Goal: Task Accomplishment & Management: Use online tool/utility

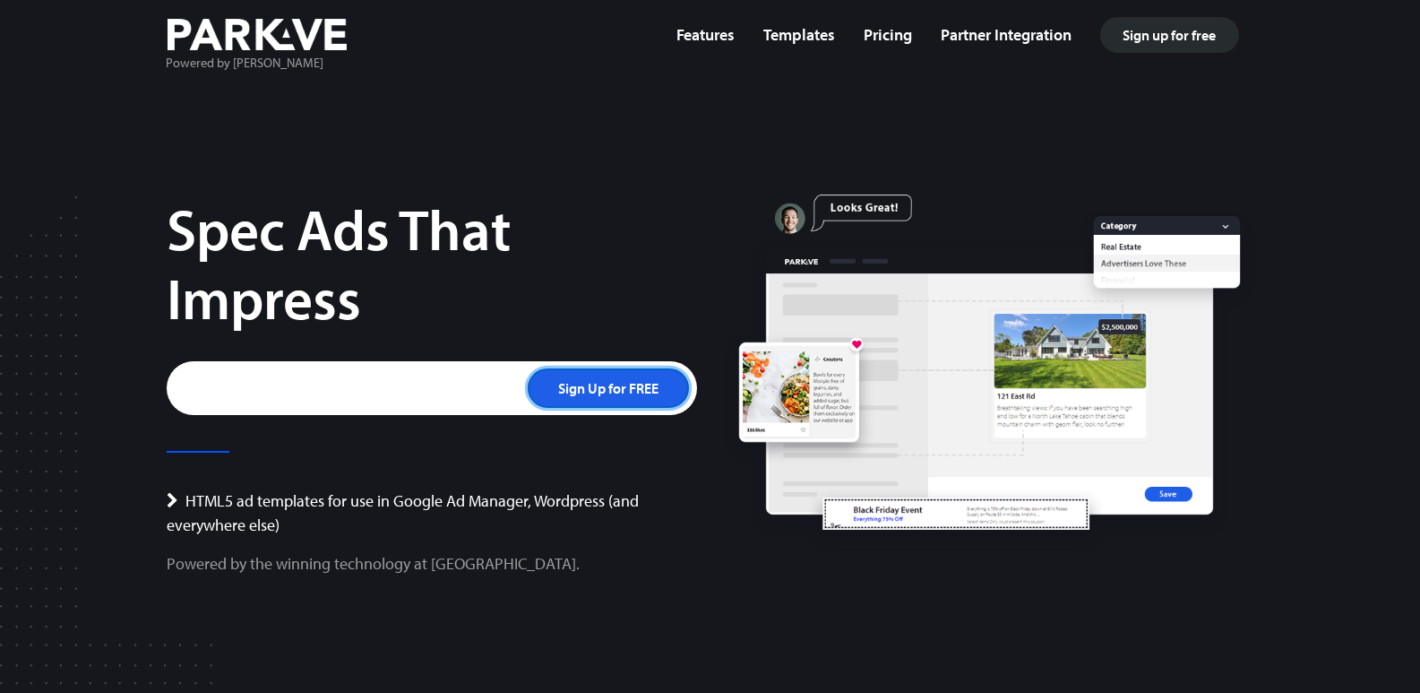
click at [634, 387] on input "Sign Up for FREE" at bounding box center [608, 387] width 161 height 39
click at [794, 33] on link "Templates" at bounding box center [799, 34] width 72 height 21
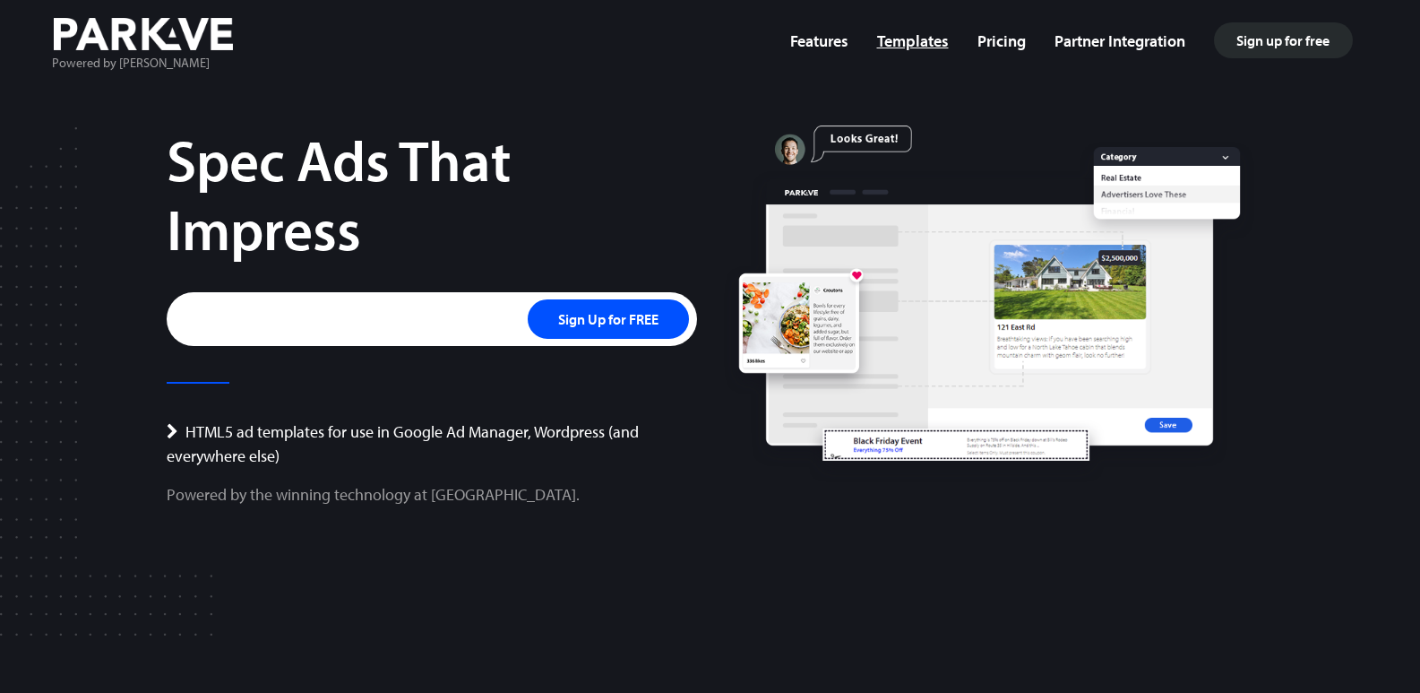
scroll to position [4478, 0]
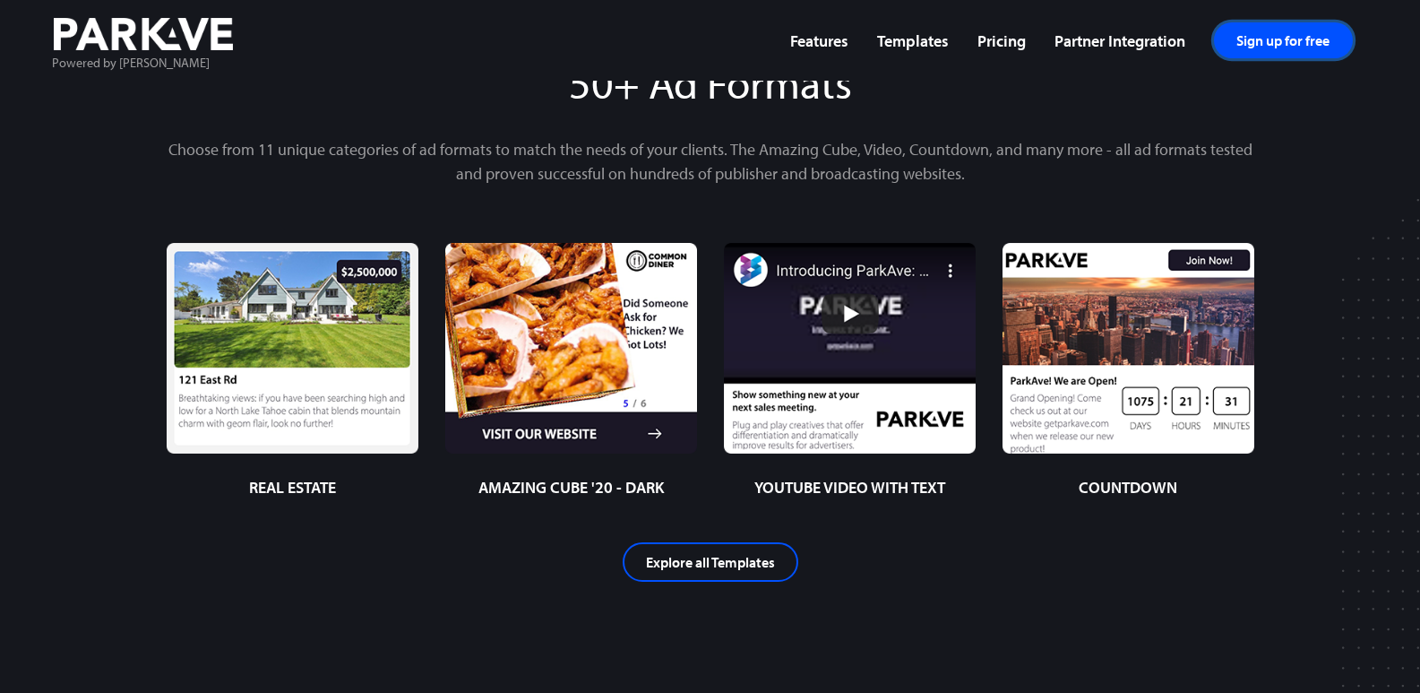
click at [1255, 44] on link "Sign up for free" at bounding box center [1283, 40] width 139 height 36
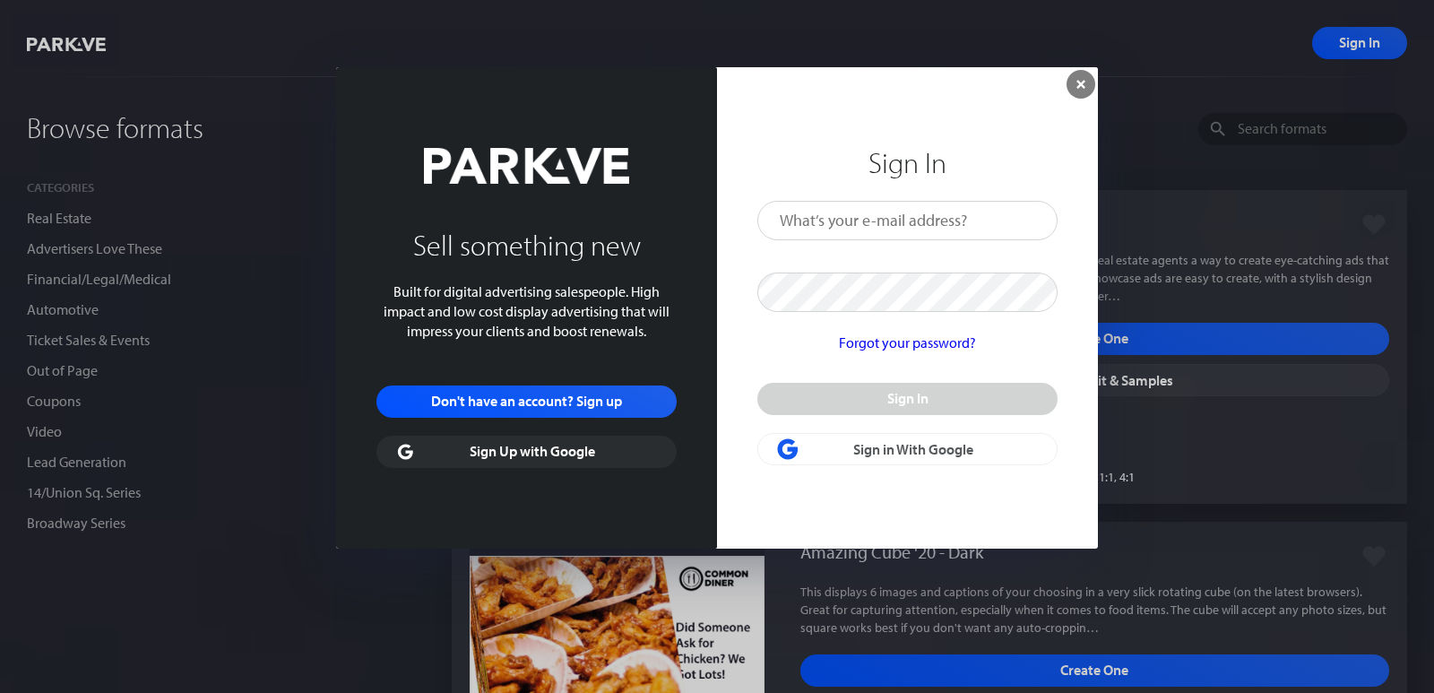
click at [597, 455] on link "Sign Up with Google" at bounding box center [526, 451] width 300 height 32
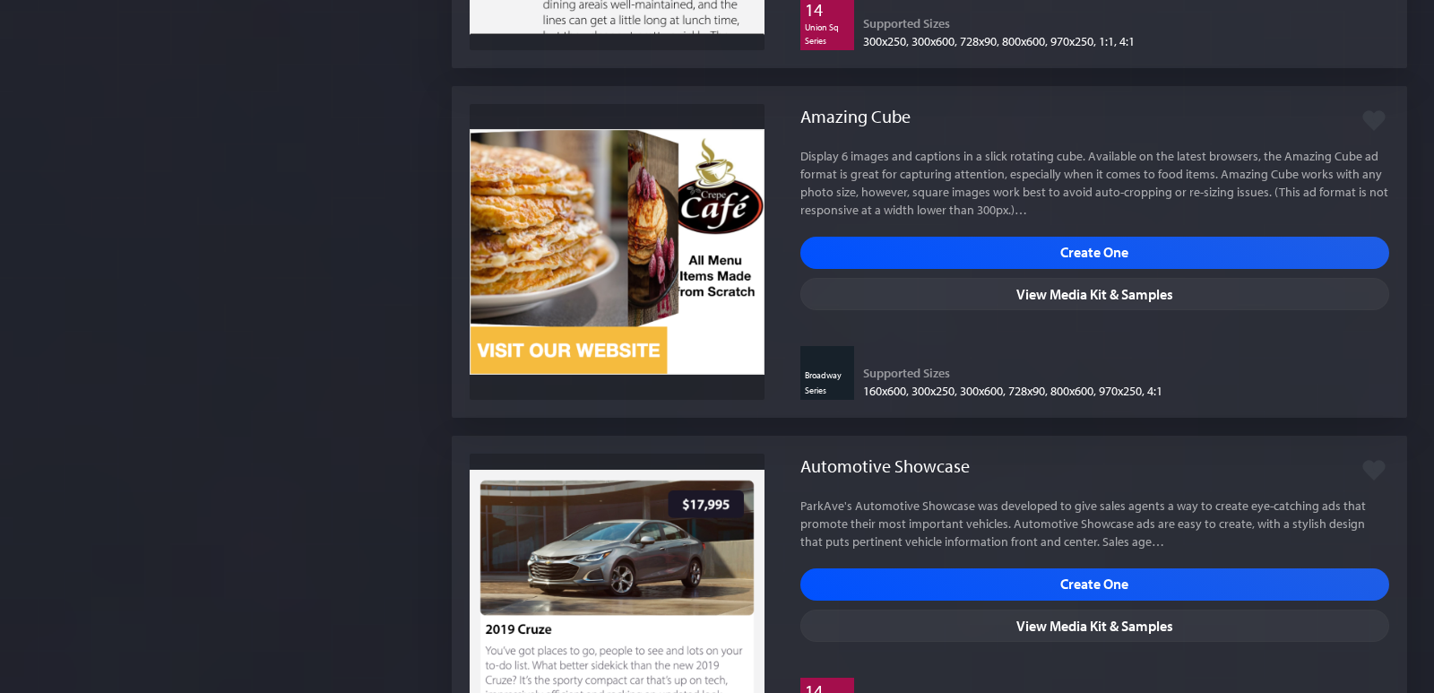
scroll to position [2746, 0]
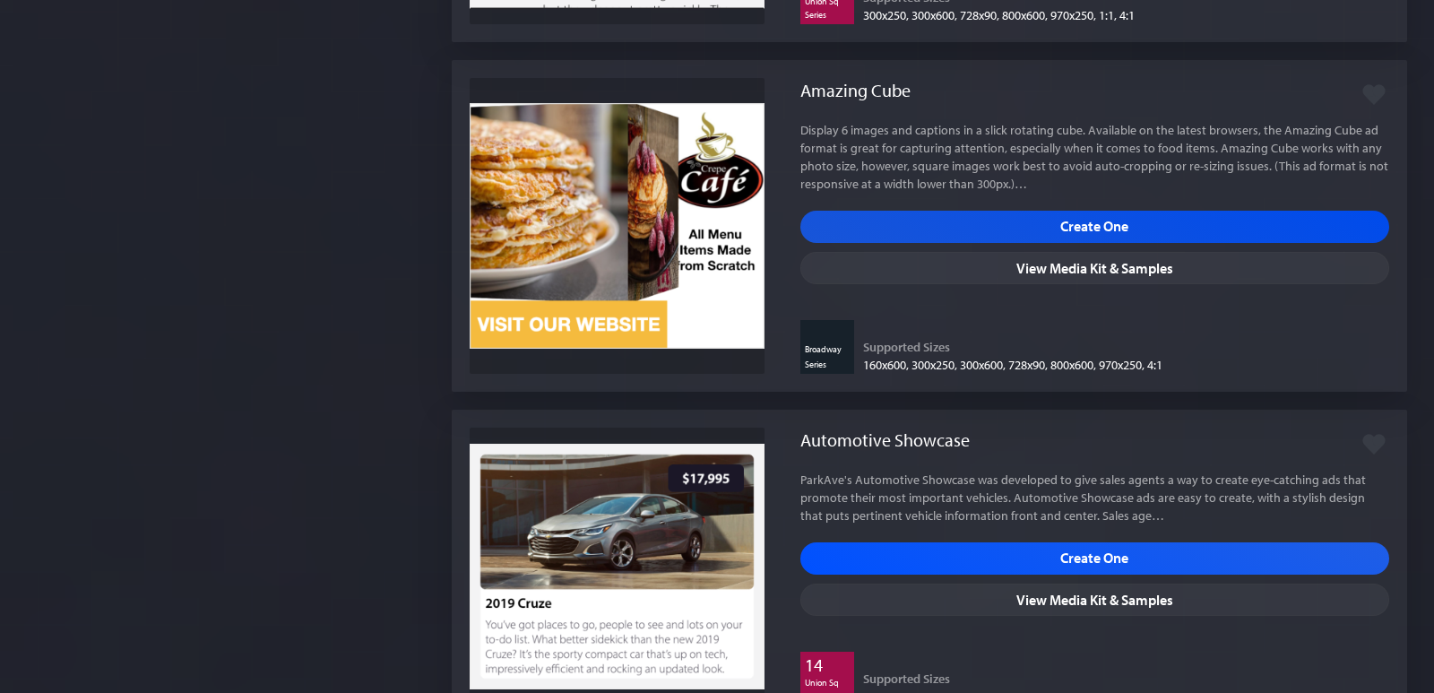
click at [1047, 214] on span "Create One" at bounding box center [1094, 227] width 589 height 32
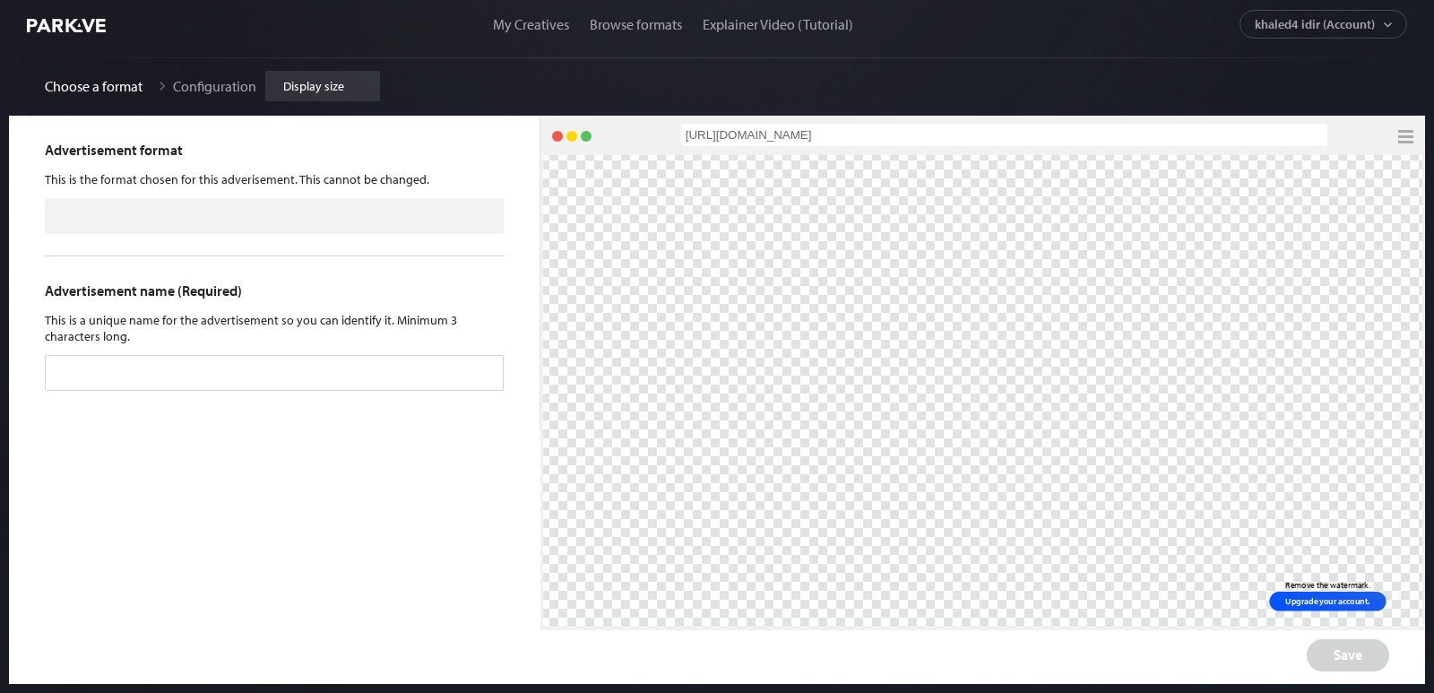
type input "Amazing Cube"
type input "Untitled Amazing Cube"
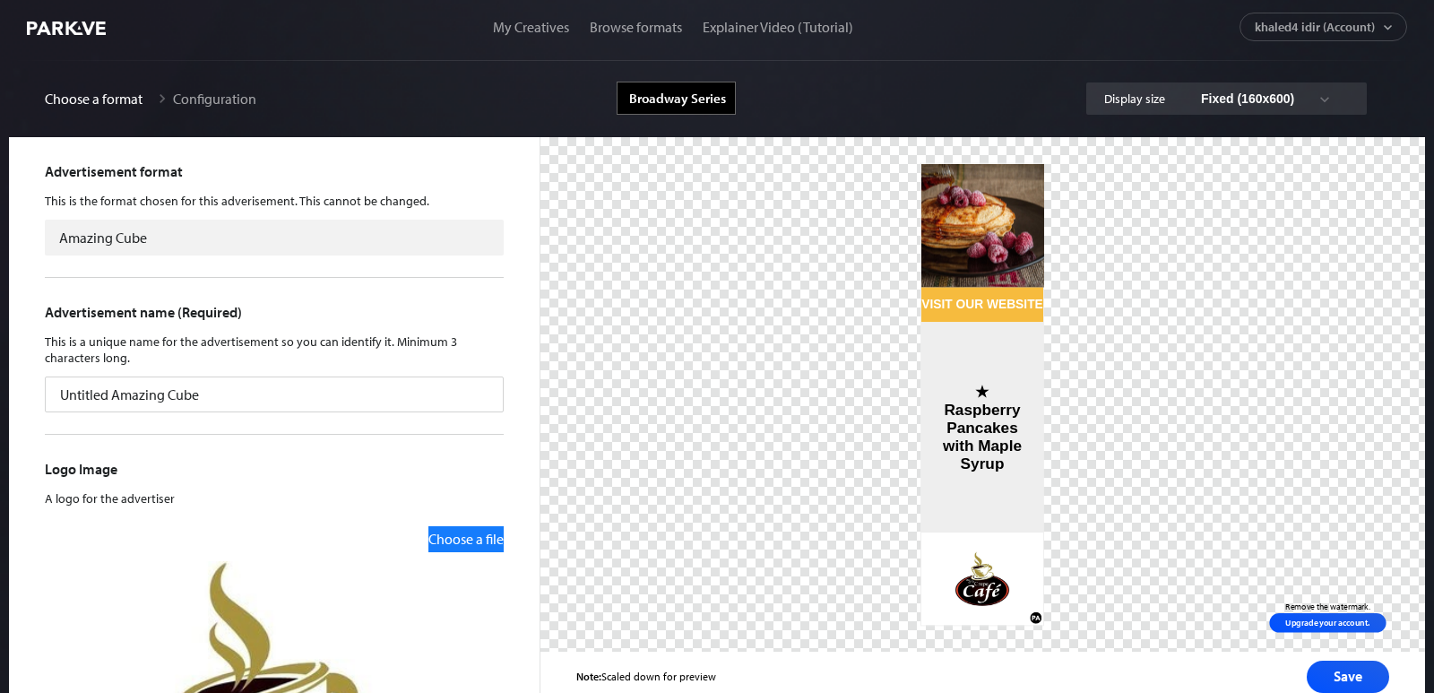
scroll to position [38, 0]
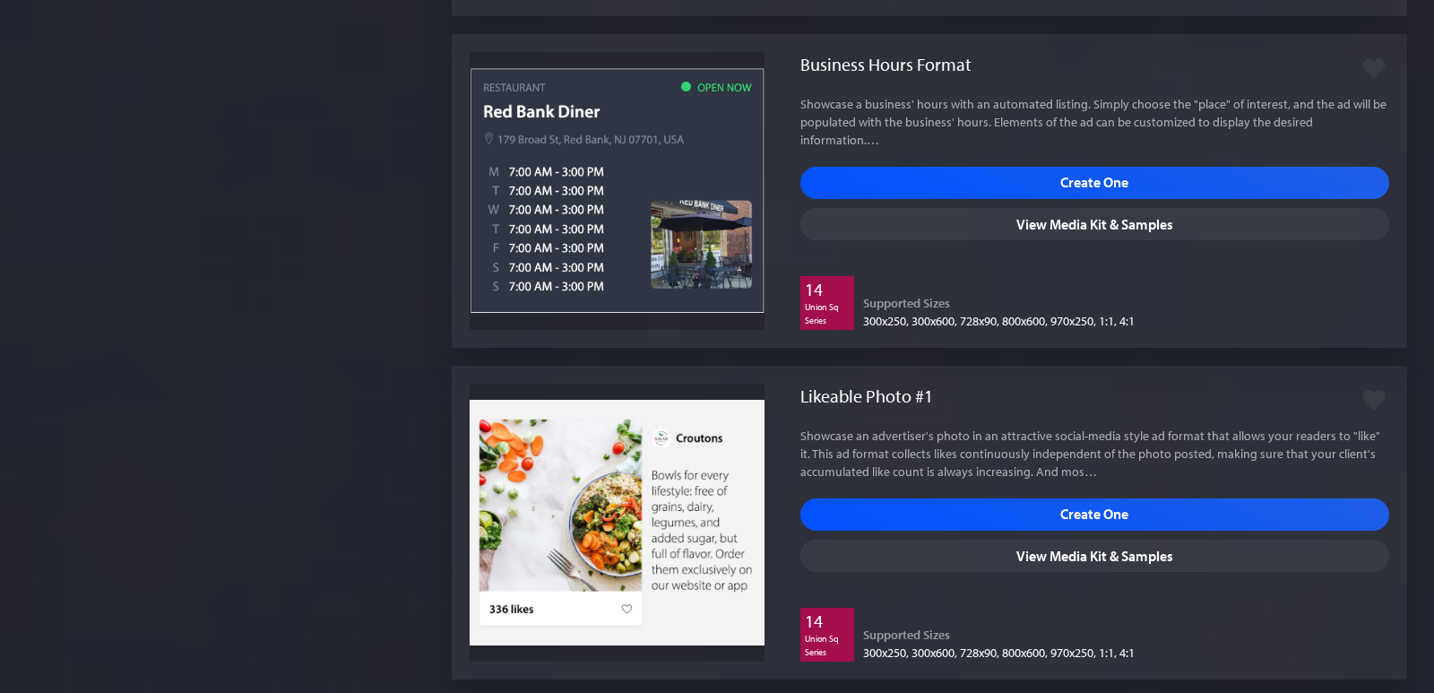
scroll to position [793, 0]
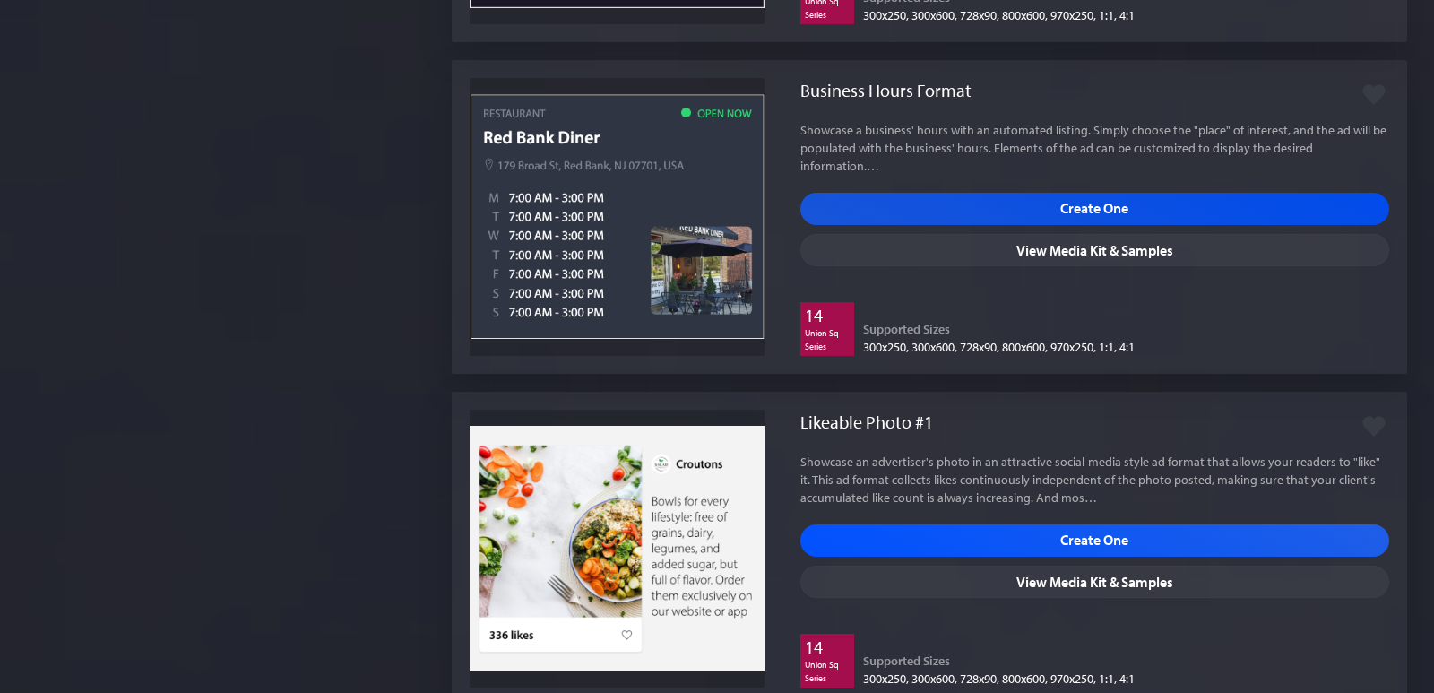
click at [1134, 197] on span "Create One" at bounding box center [1094, 209] width 589 height 32
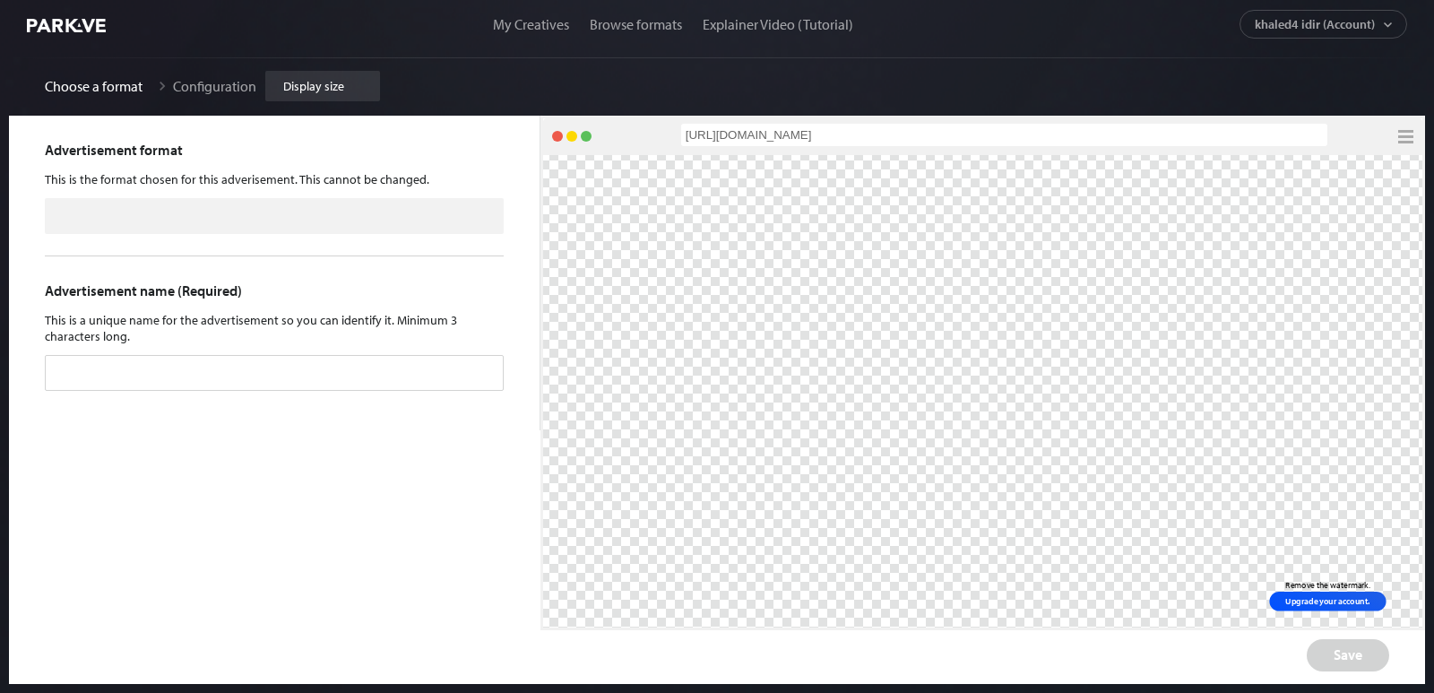
type input "Business Hours Format"
type input "Untitled Business Hours Format"
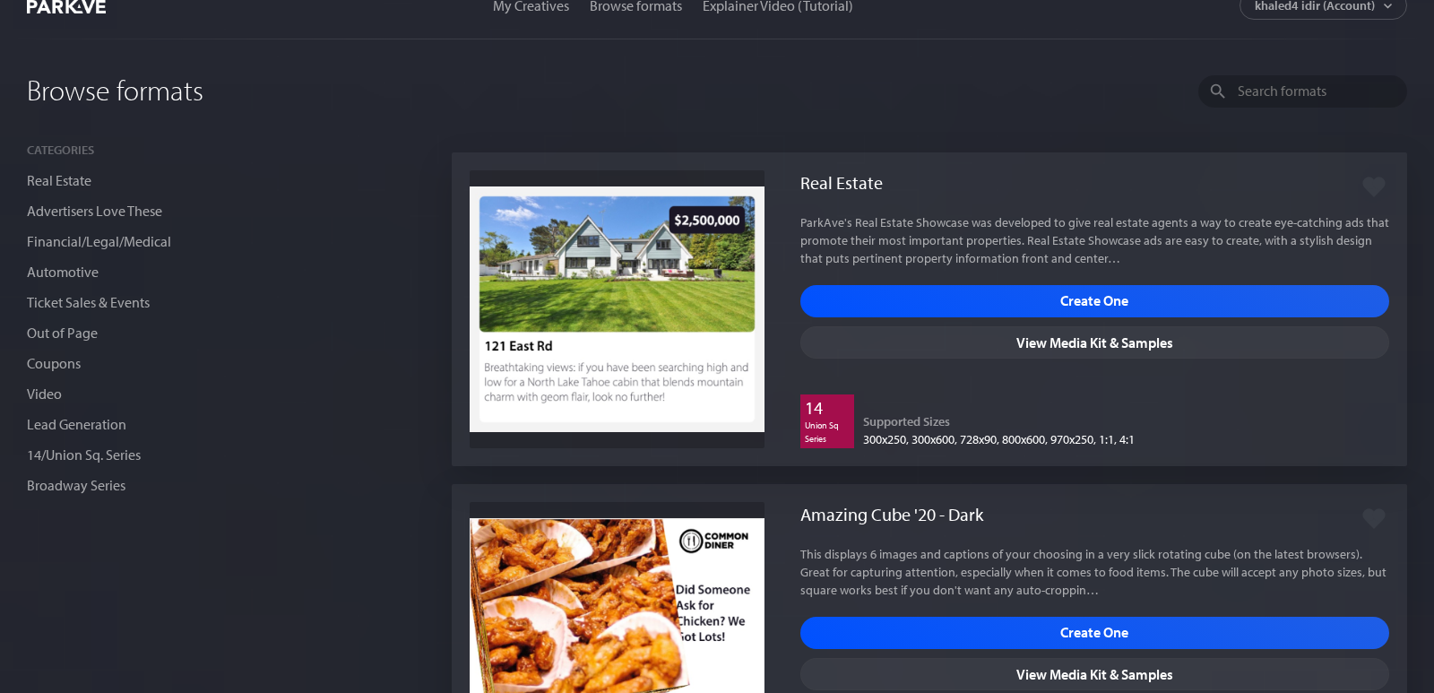
scroll to position [793, 0]
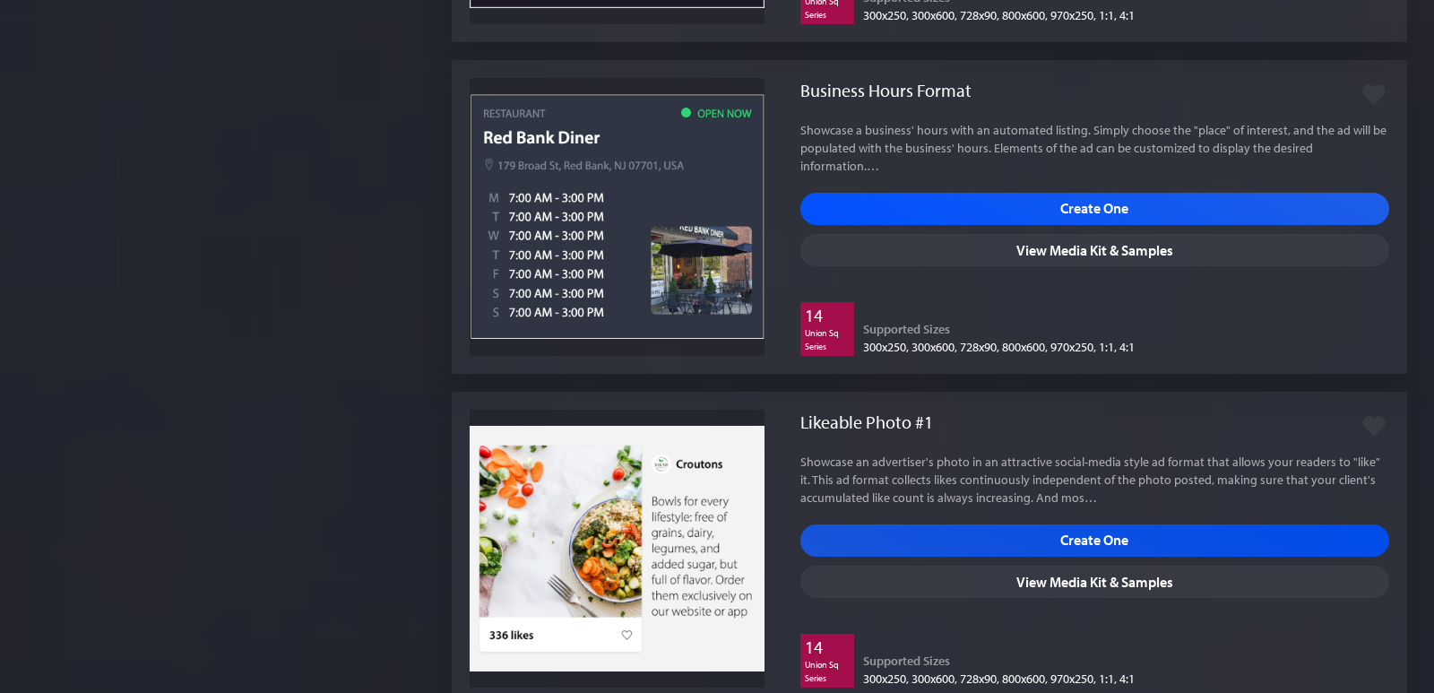
click at [943, 524] on span "Create One" at bounding box center [1094, 540] width 589 height 32
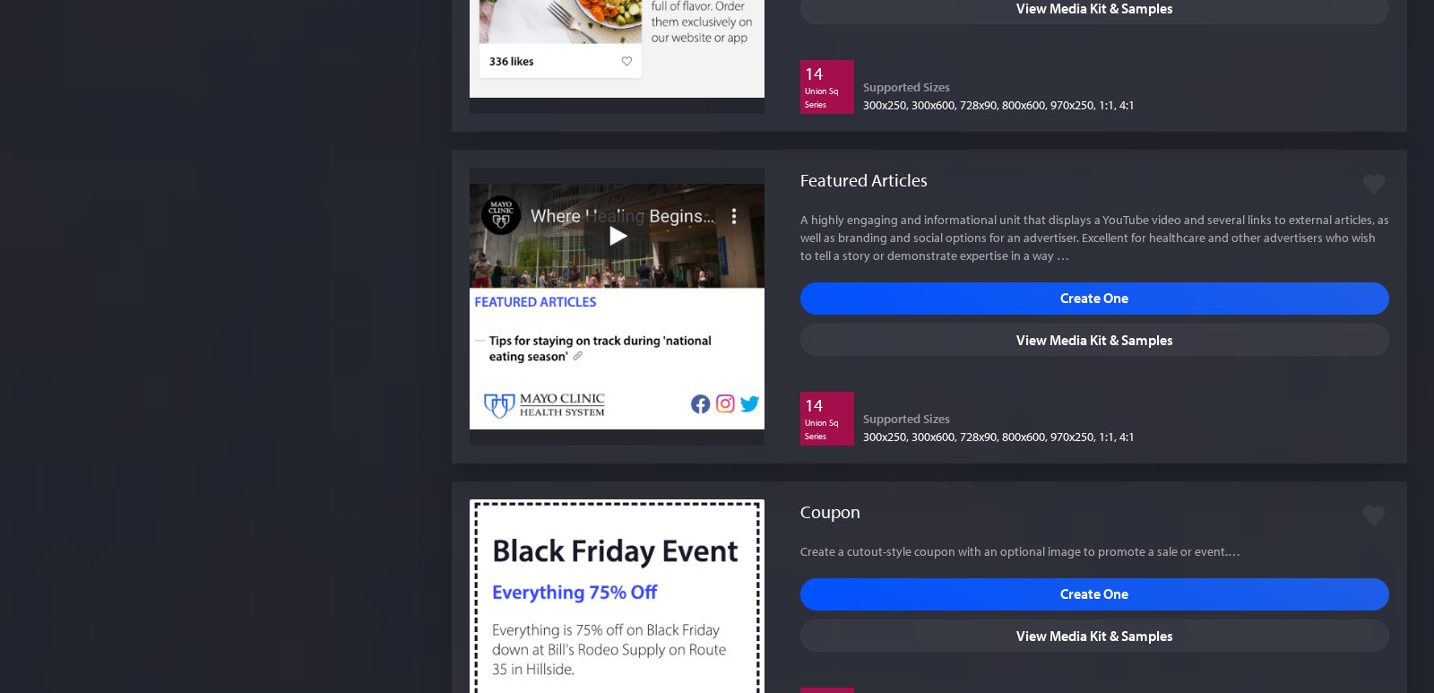
scroll to position [1418, 0]
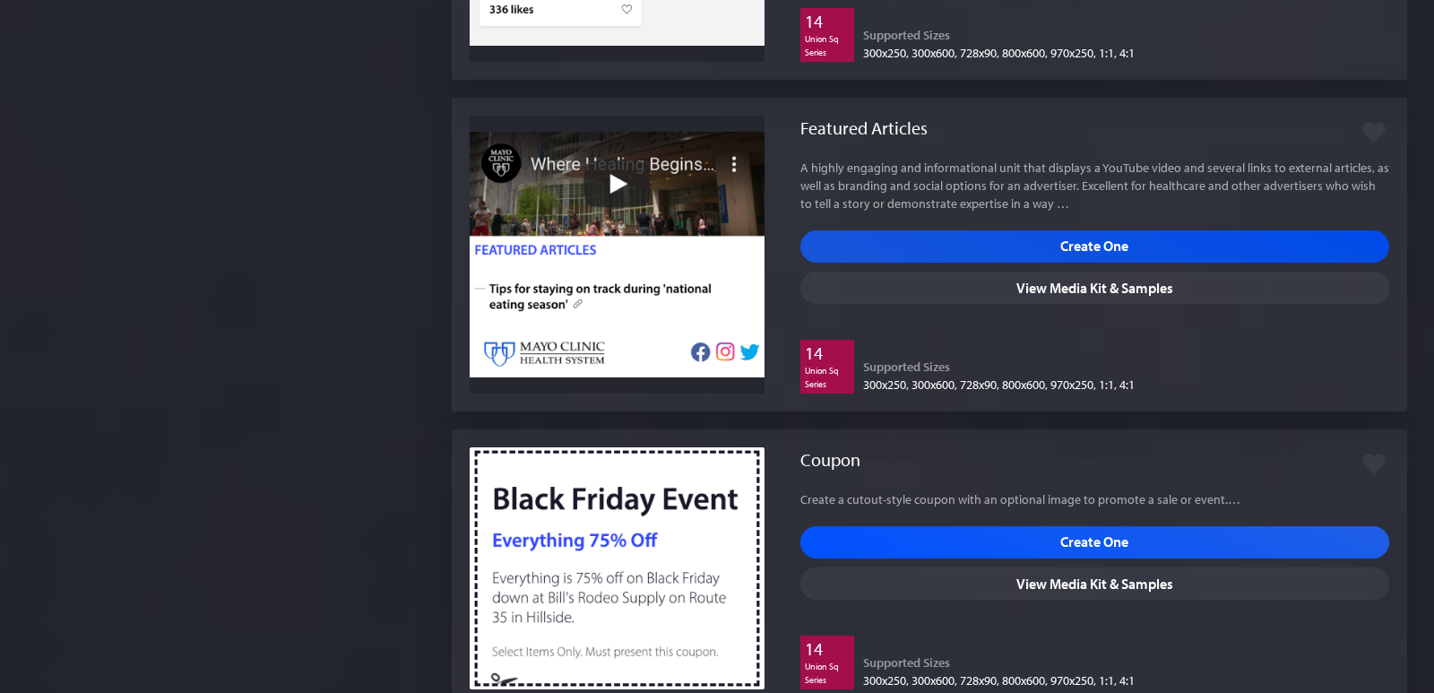
click at [1102, 230] on span "Create One" at bounding box center [1094, 246] width 589 height 32
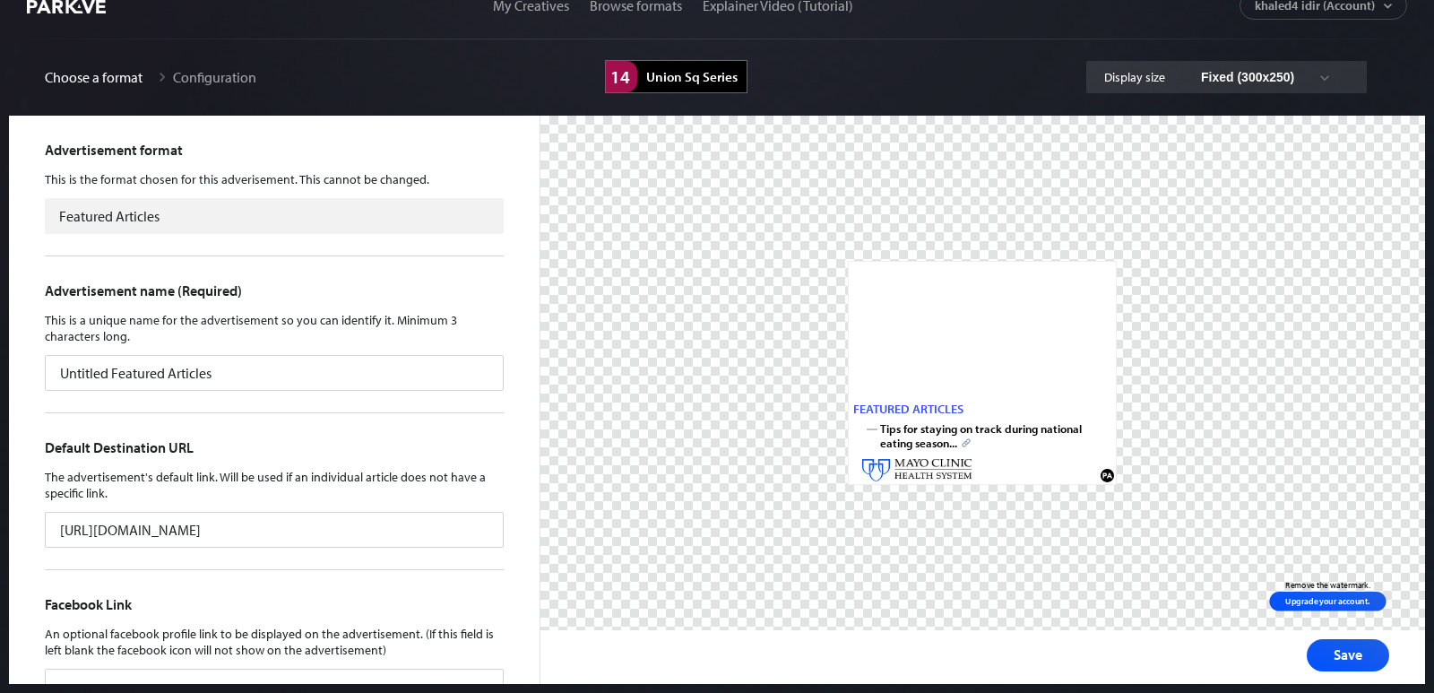
scroll to position [28, 0]
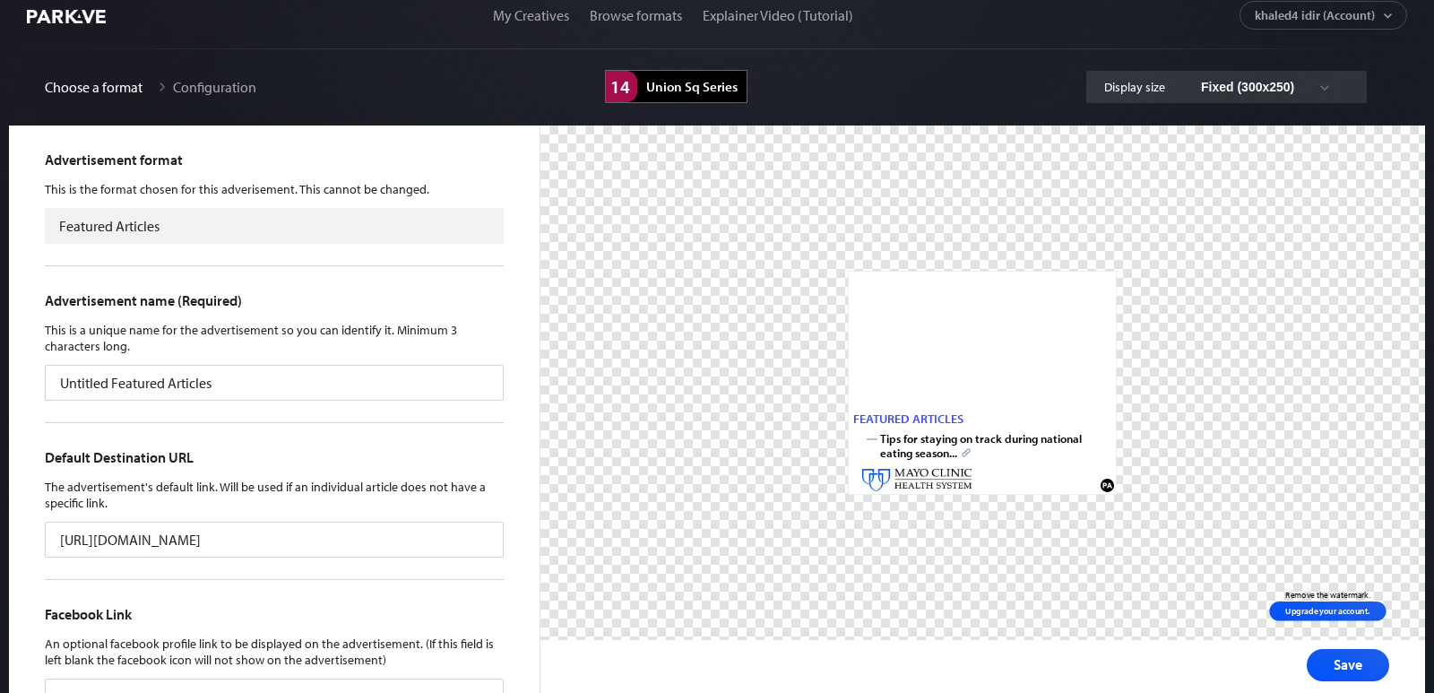
click at [1306, 482] on figure at bounding box center [982, 382] width 885 height 514
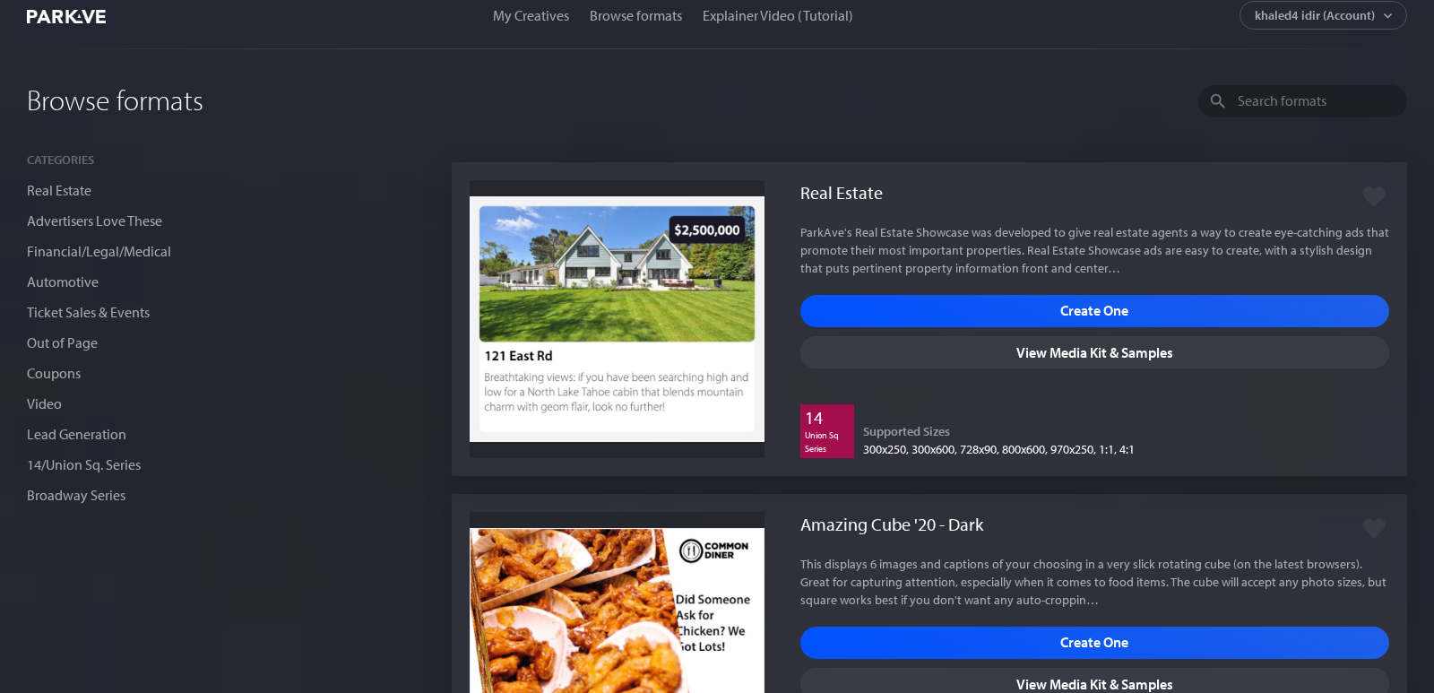
scroll to position [54, 0]
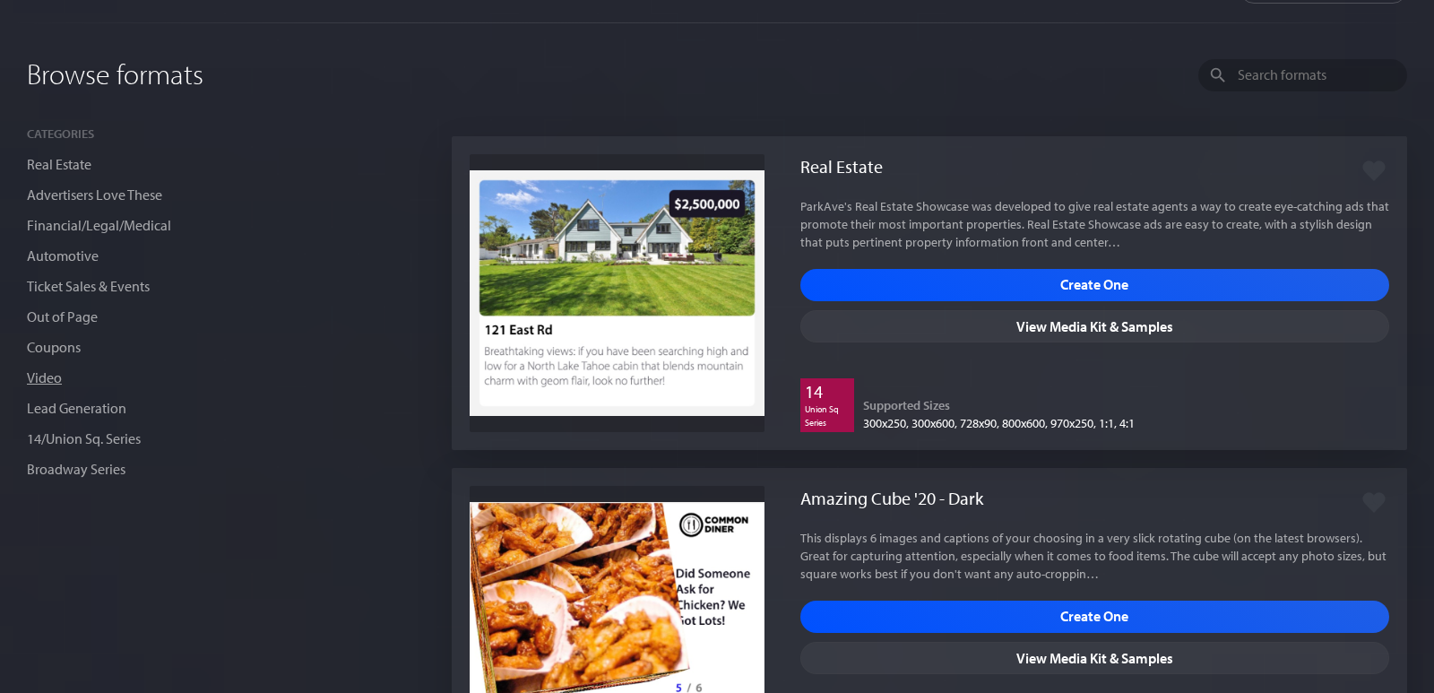
click at [56, 370] on link "Video" at bounding box center [44, 377] width 35 height 18
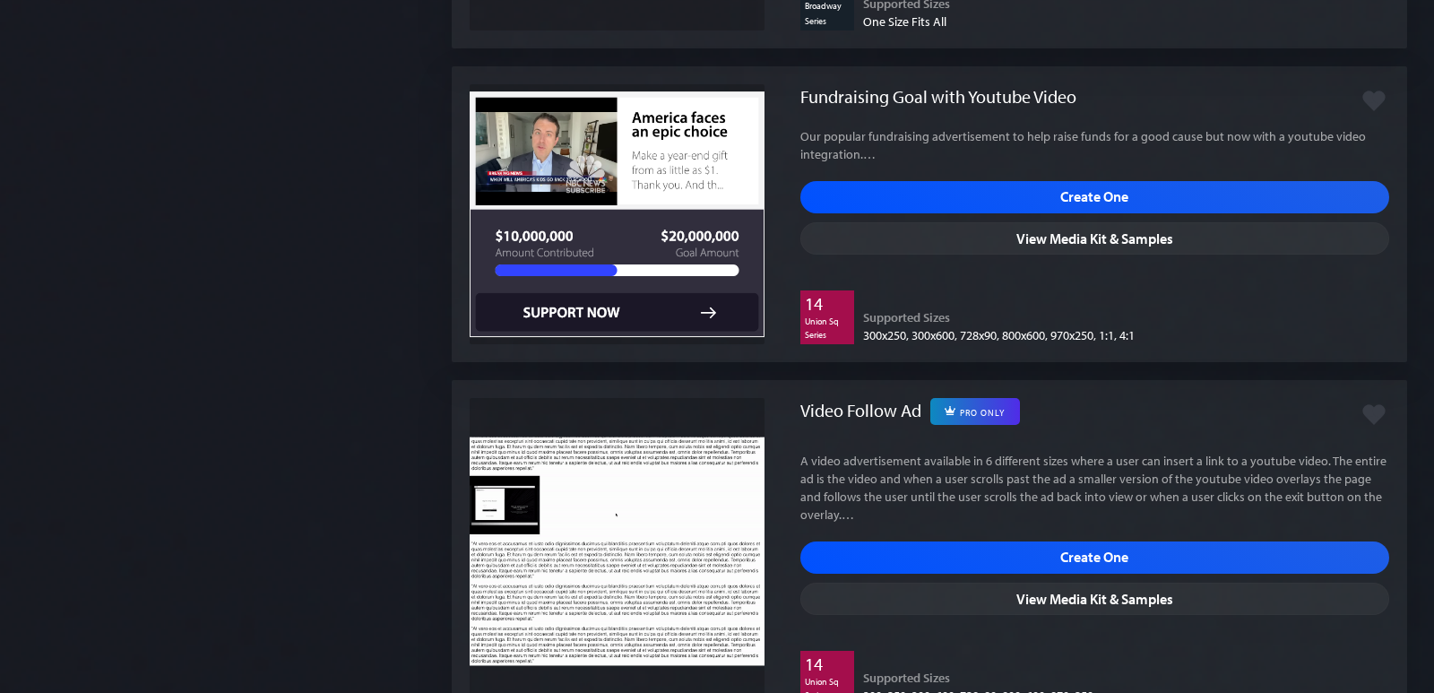
scroll to position [1249, 0]
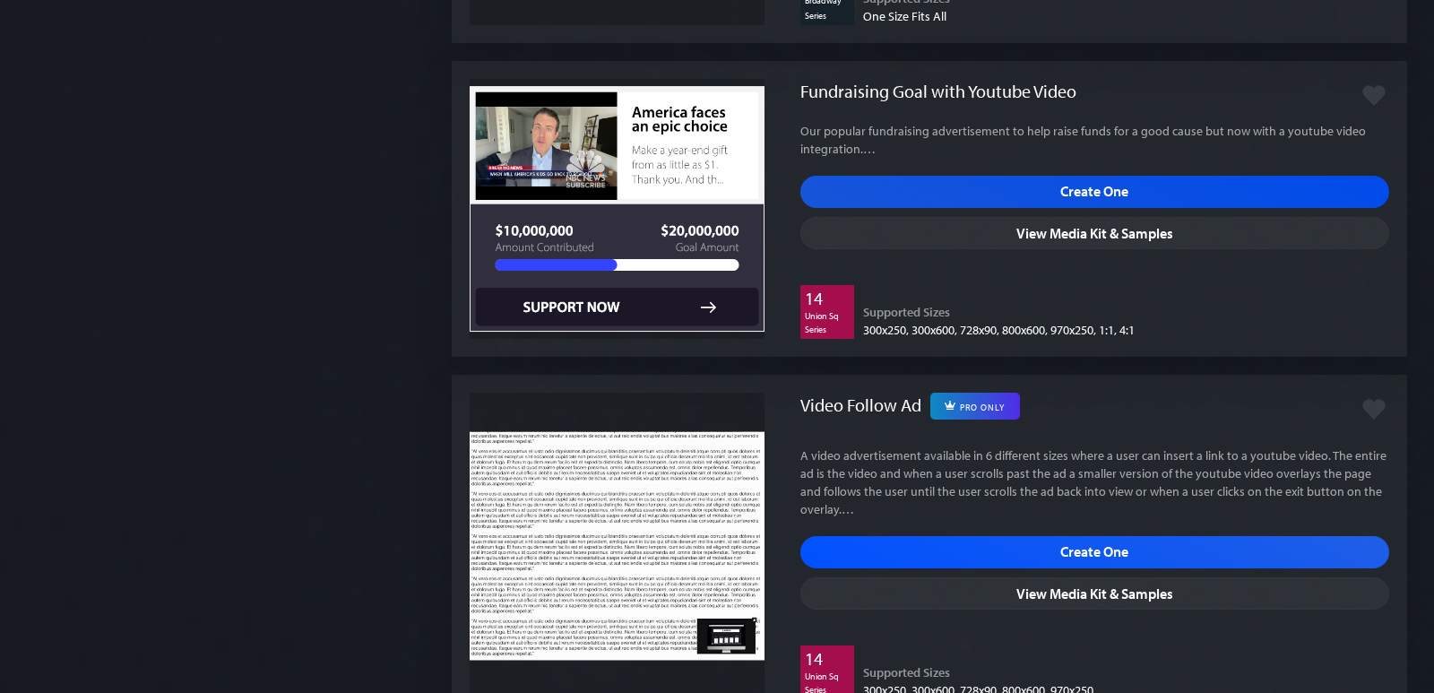
click at [958, 200] on span "Create One" at bounding box center [1094, 192] width 589 height 32
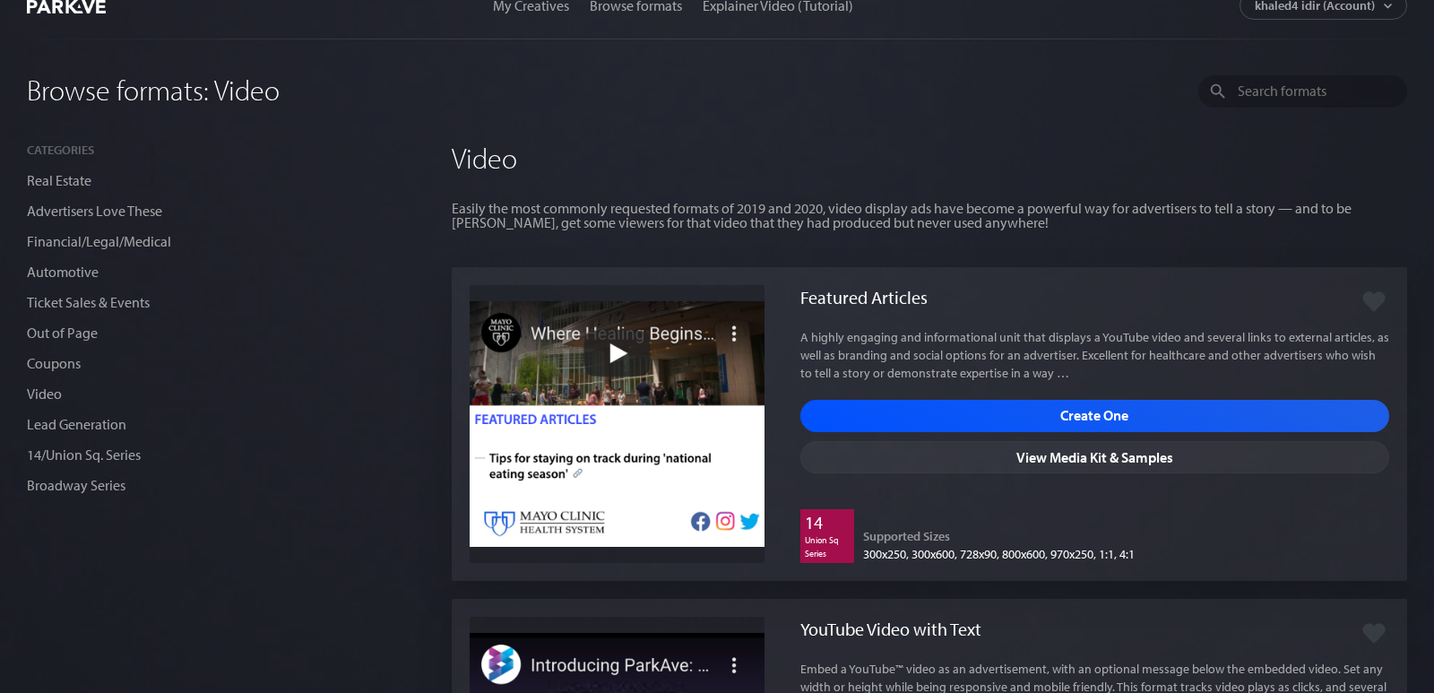
scroll to position [1249, 0]
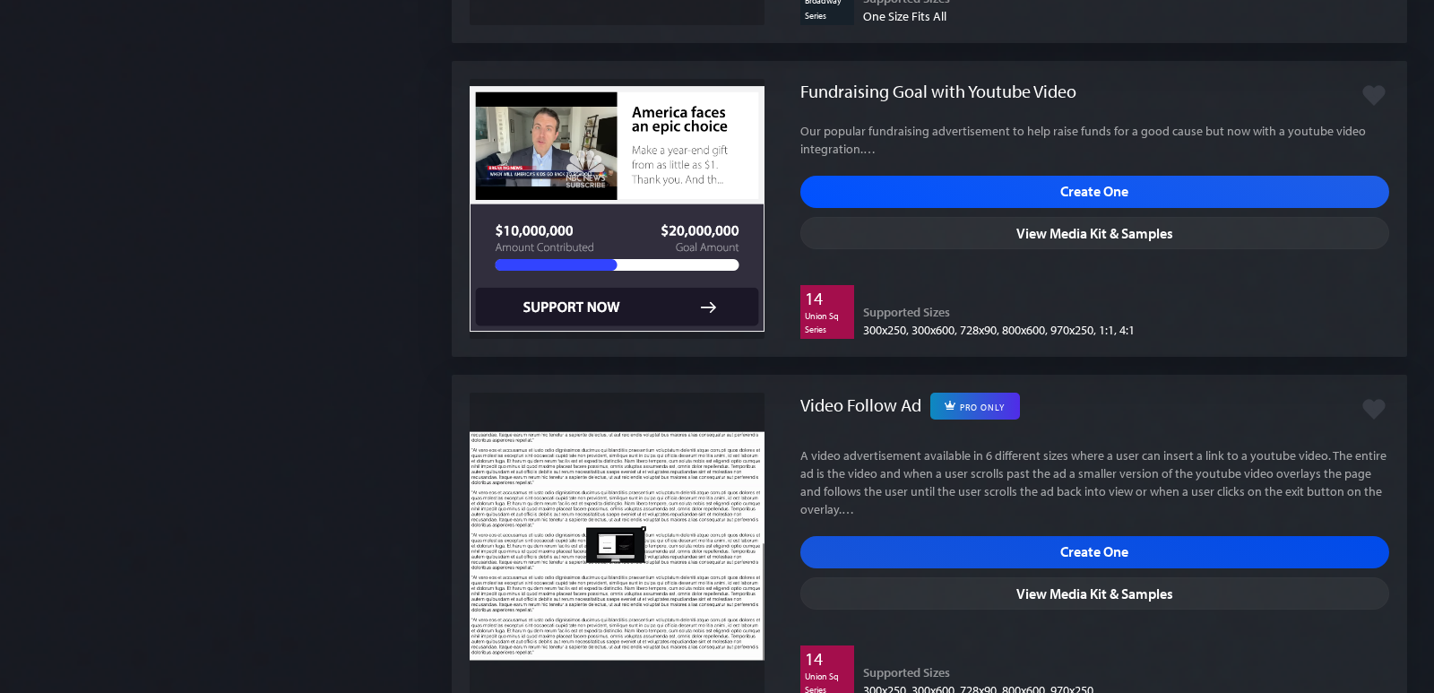
click at [1027, 551] on span "Create One" at bounding box center [1094, 552] width 589 height 32
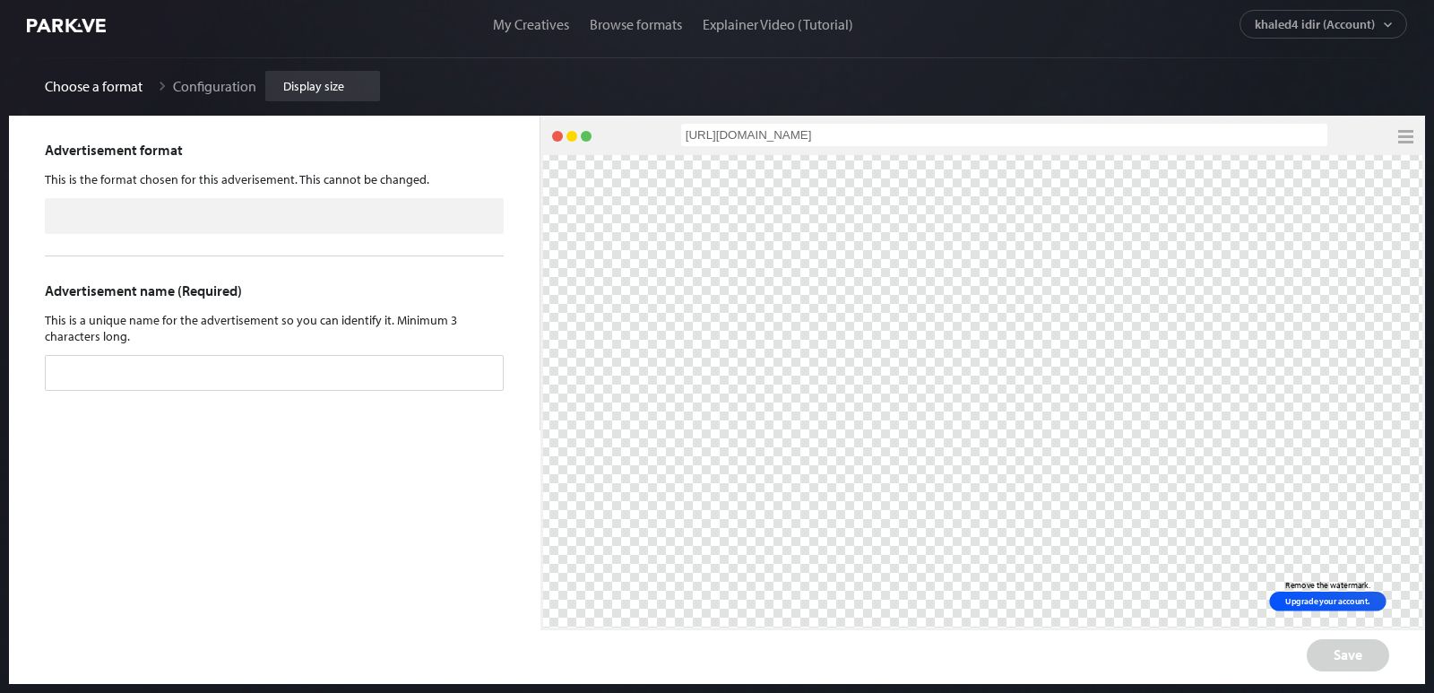
type input "Video Follow Ad"
type input "Untitled Video Follow Ad"
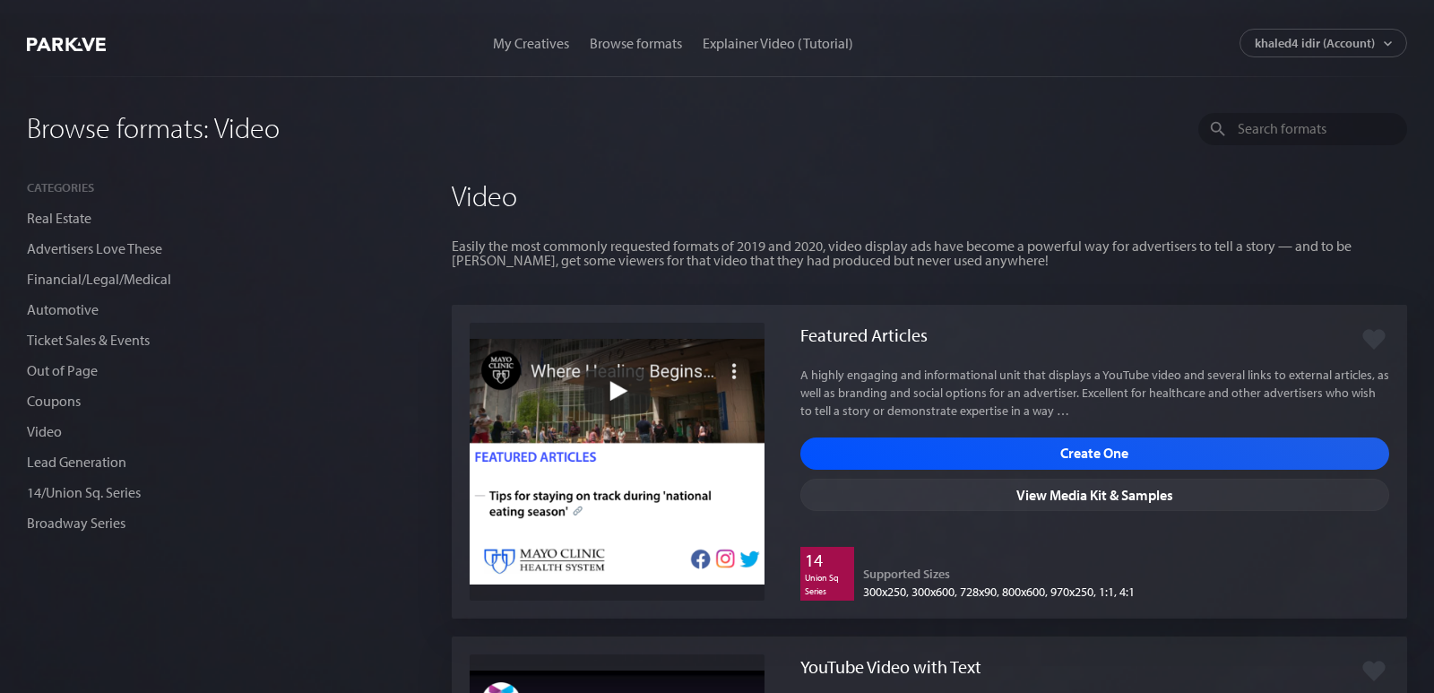
click at [99, 292] on li "Financial/Legal/Medical" at bounding box center [221, 278] width 389 height 30
click at [99, 288] on li "Financial/Legal/Medical" at bounding box center [221, 278] width 389 height 30
click at [99, 282] on link "Financial/Legal/Medical" at bounding box center [99, 279] width 144 height 18
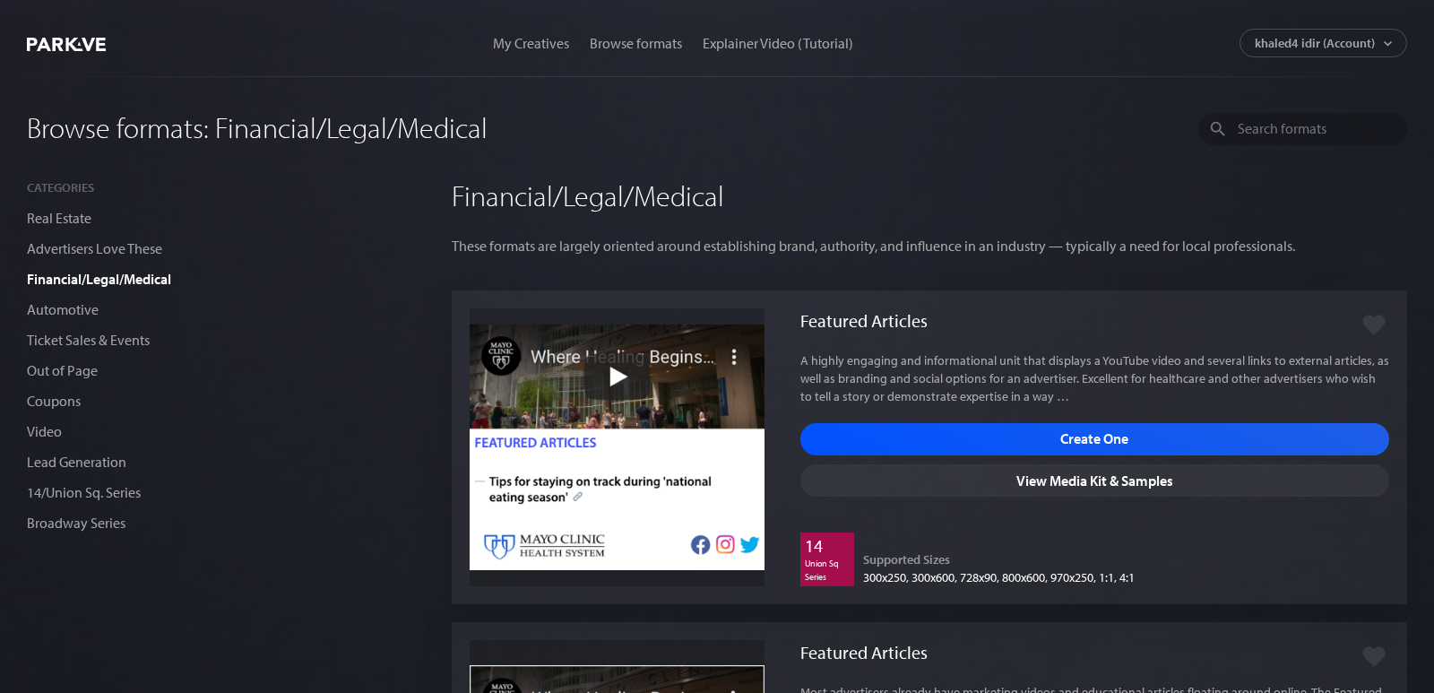
click at [533, 46] on link "My Creatives" at bounding box center [531, 43] width 94 height 18
